Goal: Task Accomplishment & Management: Manage account settings

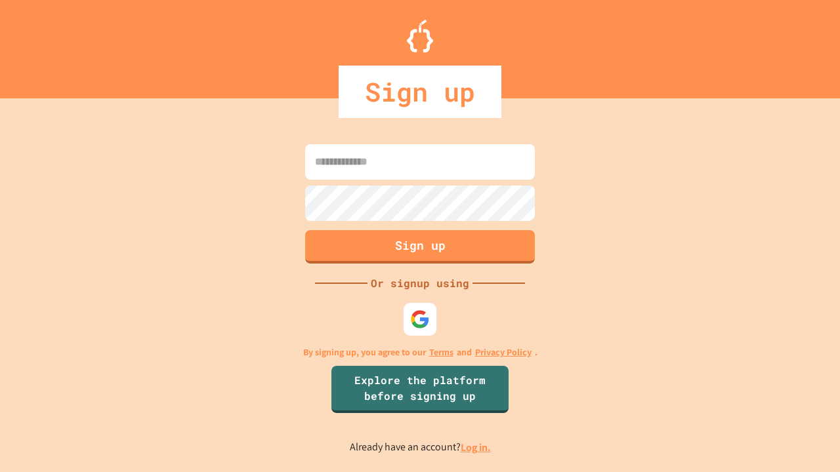
click at [476, 447] on link "Log in." at bounding box center [475, 448] width 30 height 14
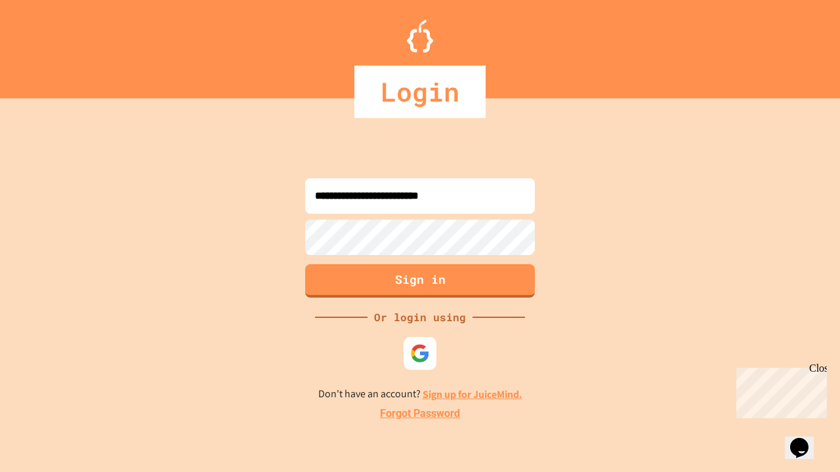
type input "**********"
